Goal: Navigation & Orientation: Find specific page/section

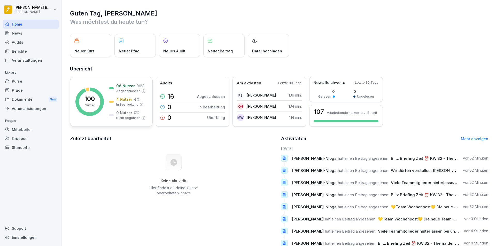
click at [84, 104] on div "100 Nutzer" at bounding box center [89, 102] width 10 height 12
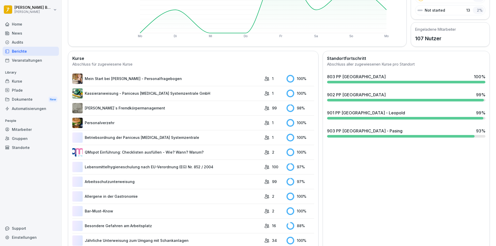
scroll to position [103, 0]
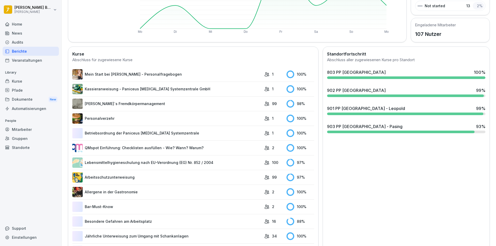
click at [378, 127] on div "903 PP [GEOGRAPHIC_DATA] - Pasing 93 %" at bounding box center [406, 126] width 158 height 6
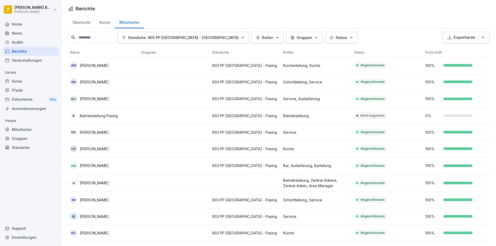
click at [24, 23] on div "Home" at bounding box center [31, 24] width 56 height 9
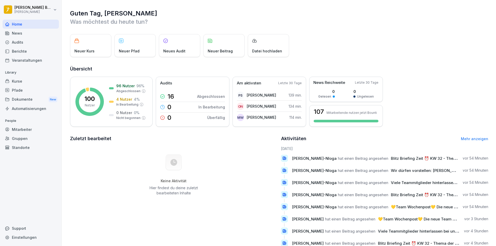
click at [23, 31] on div "News" at bounding box center [31, 33] width 56 height 9
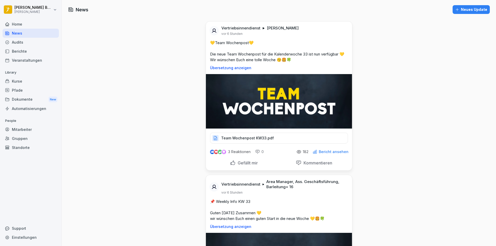
click at [26, 26] on div "Home" at bounding box center [31, 24] width 56 height 9
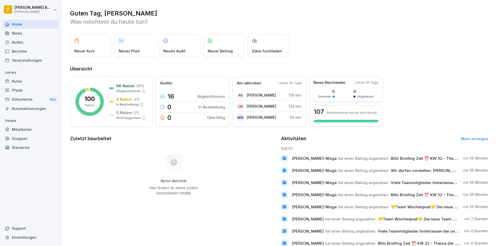
scroll to position [18, 0]
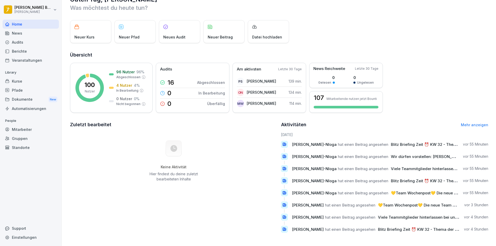
click at [472, 123] on link "Mehr anzeigen" at bounding box center [474, 125] width 27 height 4
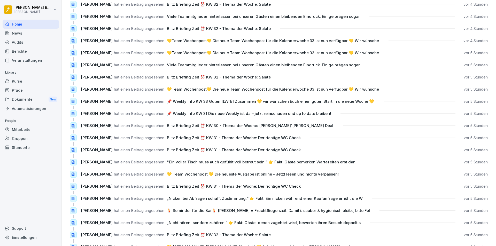
scroll to position [258, 0]
click at [39, 33] on div "News" at bounding box center [31, 33] width 56 height 9
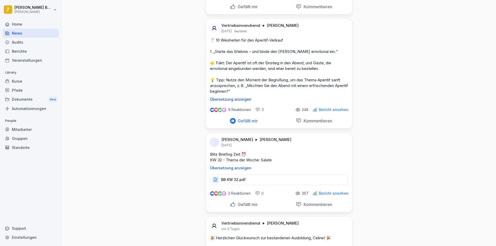
scroll to position [826, 0]
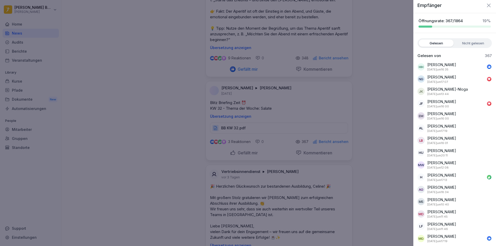
scroll to position [0, 0]
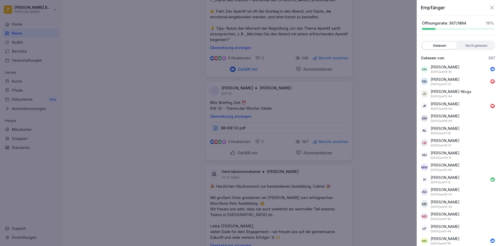
drag, startPoint x: 399, startPoint y: 95, endPoint x: 395, endPoint y: 92, distance: 4.5
click at [399, 95] on div at bounding box center [248, 123] width 496 height 246
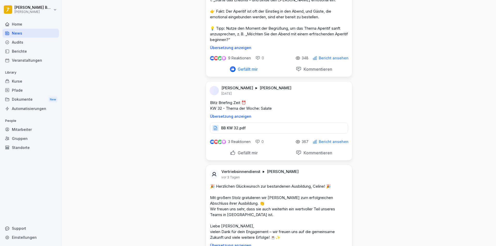
click at [41, 21] on div "Home" at bounding box center [31, 24] width 56 height 9
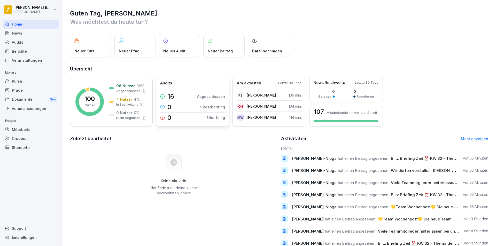
click at [171, 96] on p "16" at bounding box center [170, 96] width 7 height 6
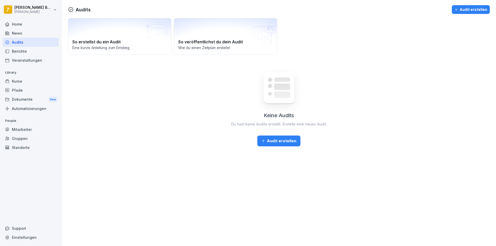
click at [25, 27] on div "Home" at bounding box center [31, 24] width 56 height 9
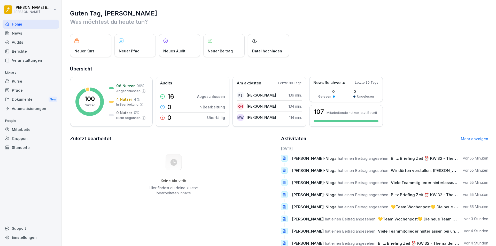
click at [30, 128] on div "Mitarbeiter" at bounding box center [31, 129] width 56 height 9
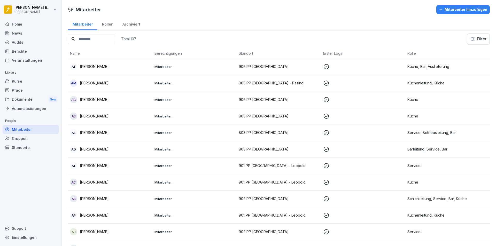
click at [26, 26] on div "Home" at bounding box center [31, 24] width 56 height 9
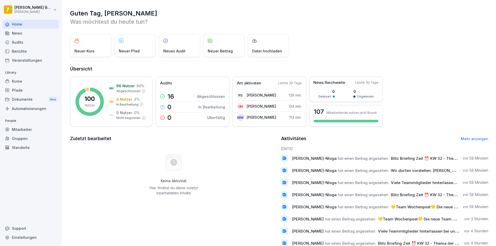
scroll to position [18, 0]
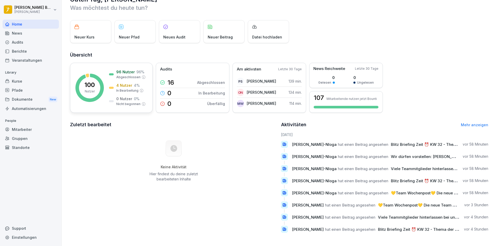
click at [92, 89] on p "Nutzer" at bounding box center [90, 91] width 10 height 5
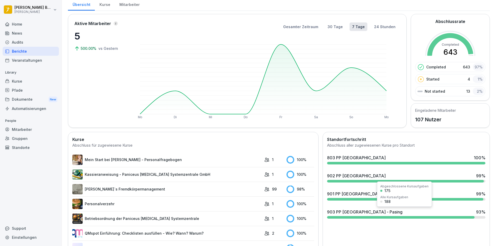
click at [381, 215] on div "903 PP [GEOGRAPHIC_DATA] - Pasing 93 %" at bounding box center [406, 214] width 162 height 14
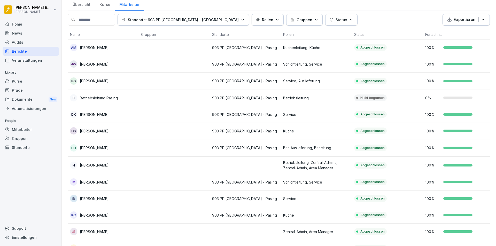
click at [23, 52] on div "Berichte" at bounding box center [31, 51] width 56 height 9
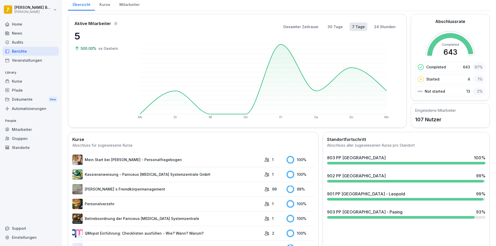
click at [21, 34] on div "News" at bounding box center [31, 33] width 56 height 9
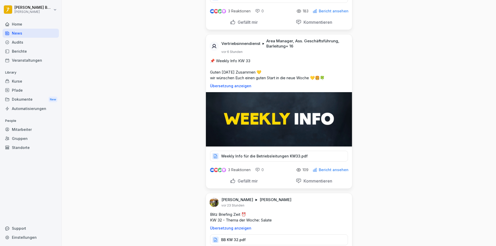
scroll to position [105, 0]
